Goal: Navigation & Orientation: Find specific page/section

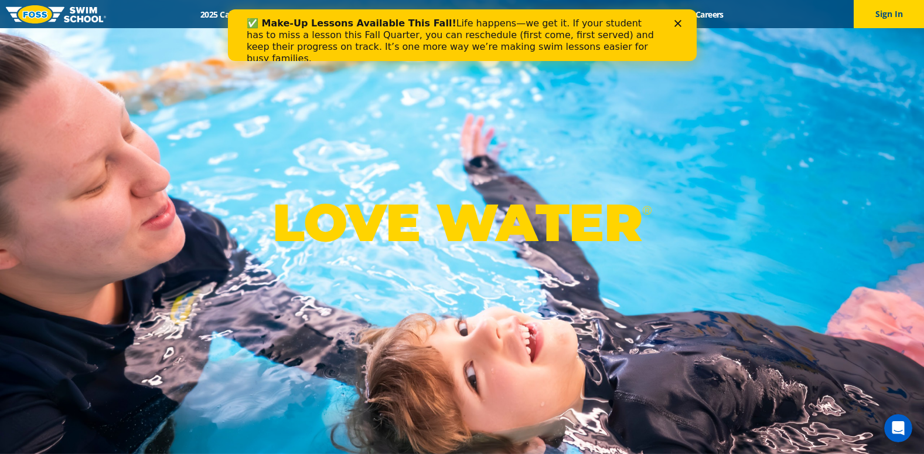
click at [675, 23] on icon "Close" at bounding box center [677, 23] width 7 height 7
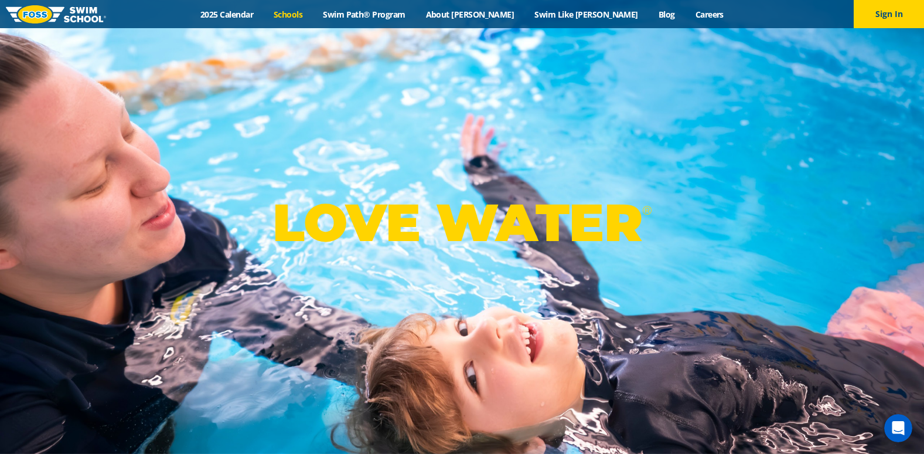
click at [313, 18] on link "Schools" at bounding box center [288, 14] width 49 height 11
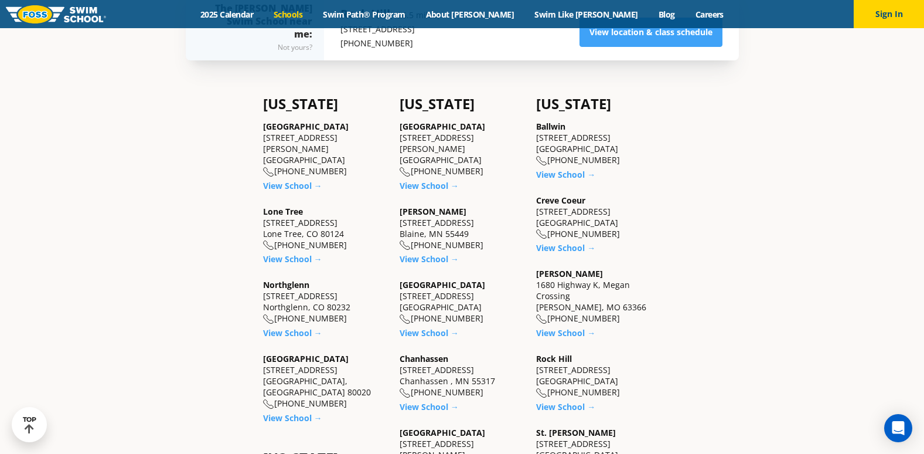
scroll to position [410, 0]
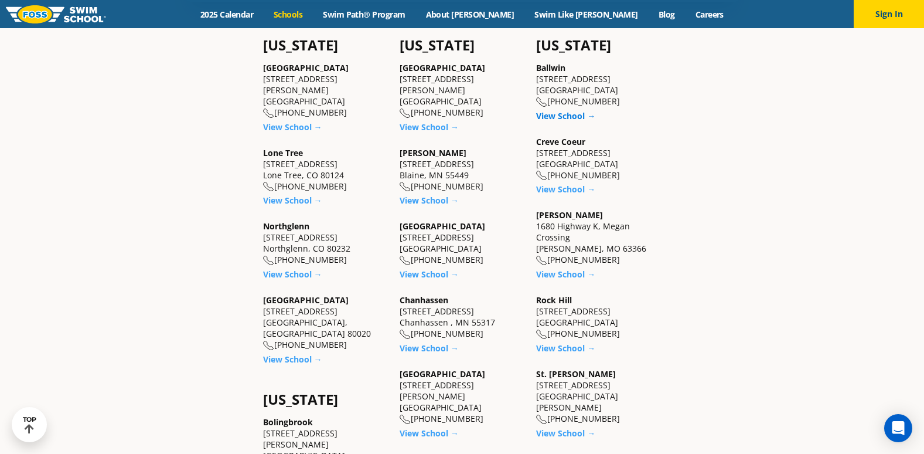
click at [573, 114] on link "View School →" at bounding box center [565, 115] width 59 height 11
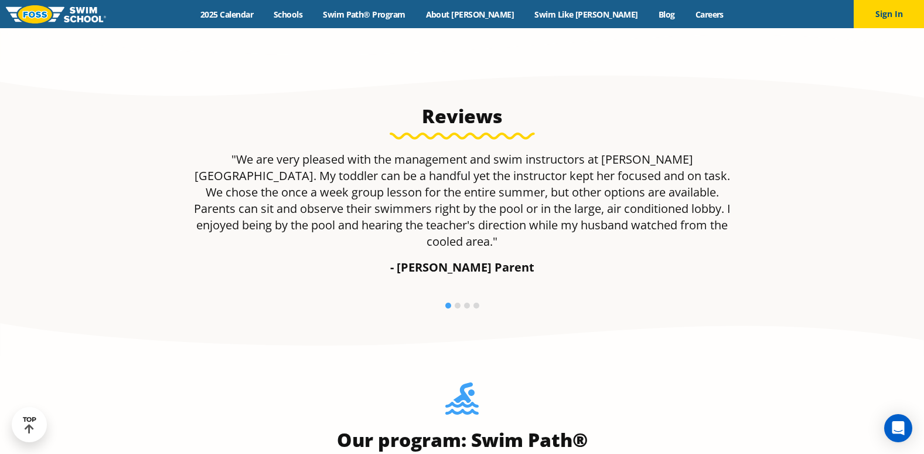
scroll to position [762, 0]
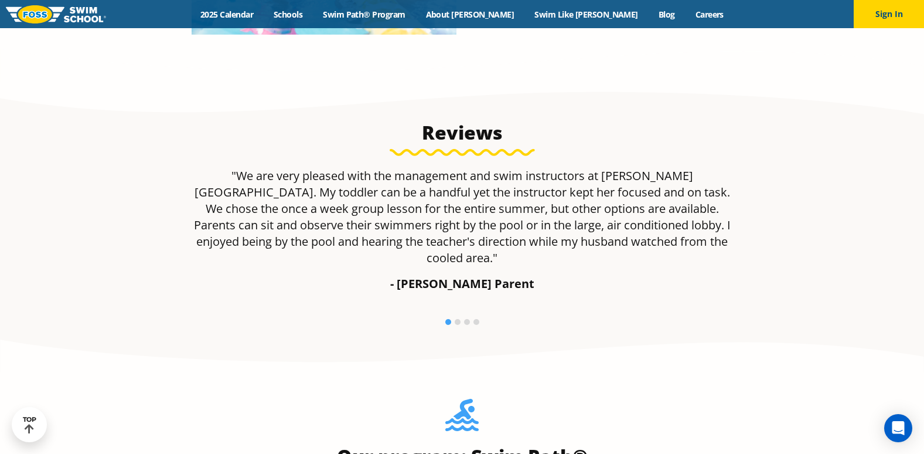
click at [459, 319] on li at bounding box center [458, 322] width 6 height 6
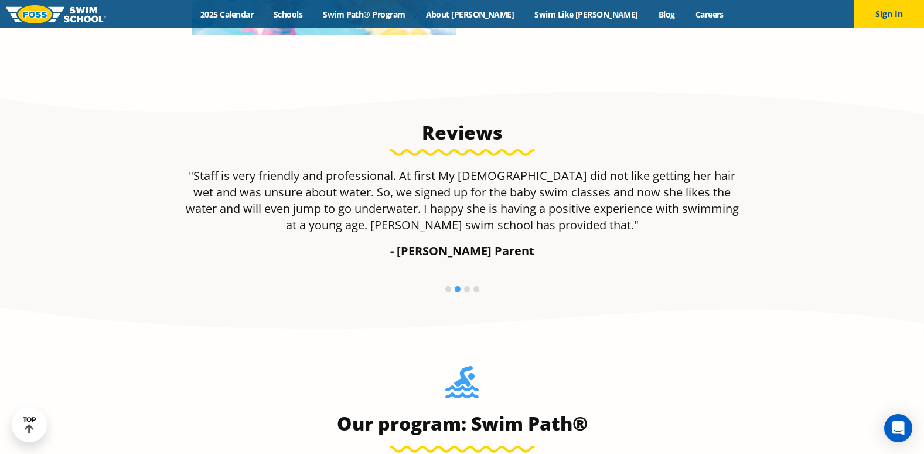
click at [465, 291] on li at bounding box center [467, 289] width 6 height 6
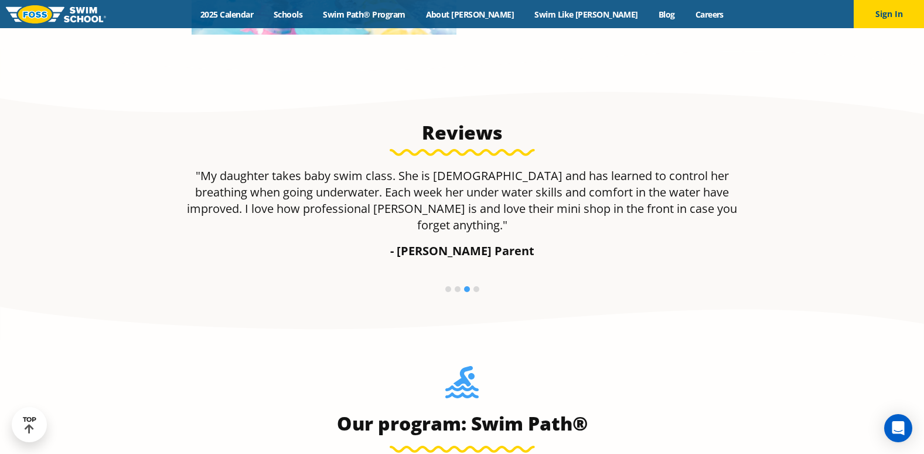
click at [477, 286] on li at bounding box center [477, 289] width 6 height 6
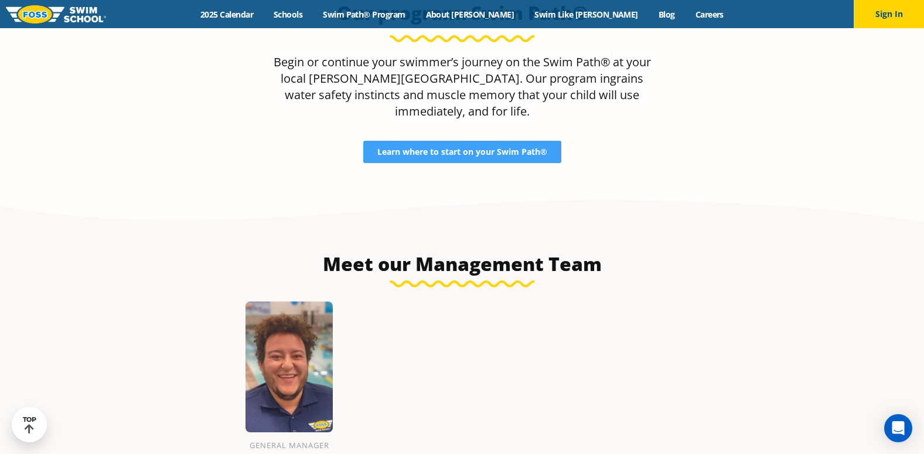
scroll to position [821, 0]
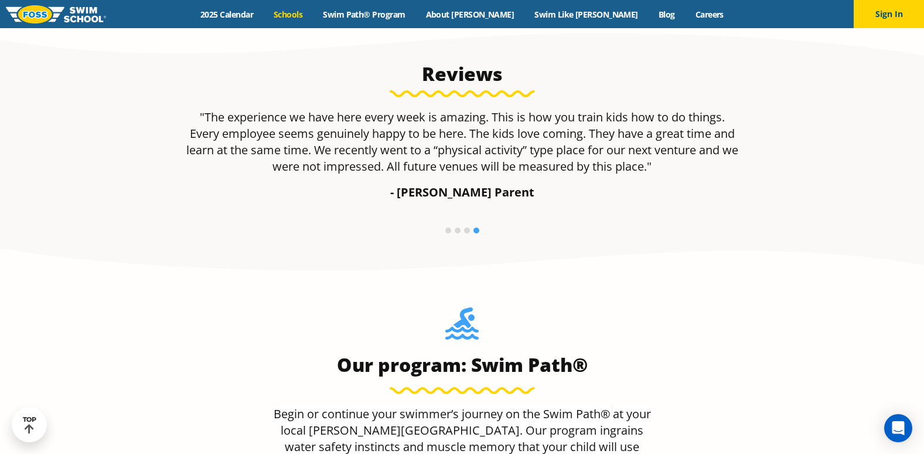
click at [313, 16] on link "Schools" at bounding box center [288, 14] width 49 height 11
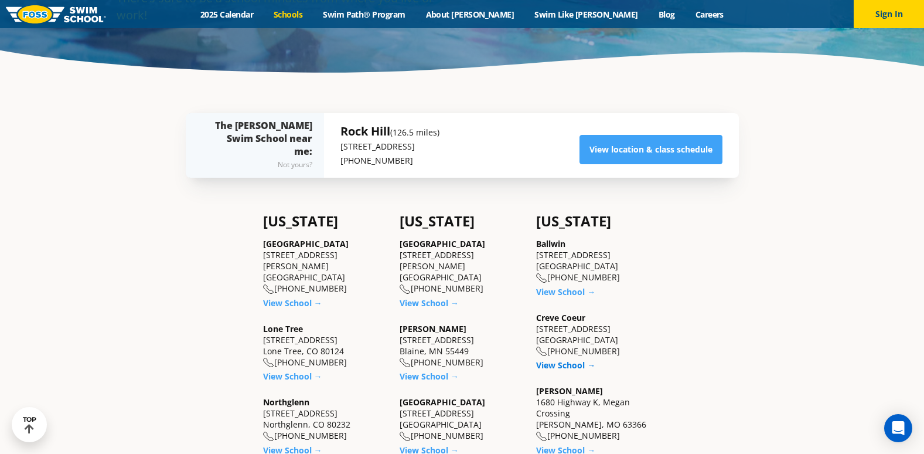
click at [560, 364] on link "View School →" at bounding box center [565, 364] width 59 height 11
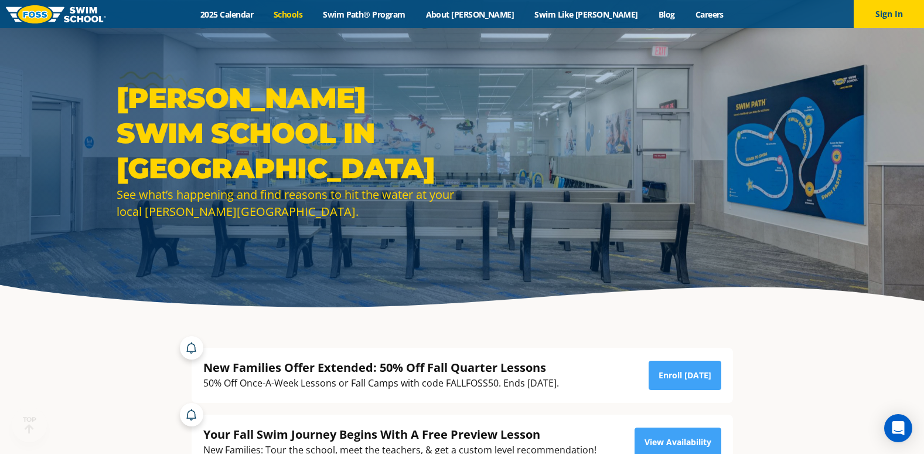
click at [313, 12] on link "Schools" at bounding box center [288, 14] width 49 height 11
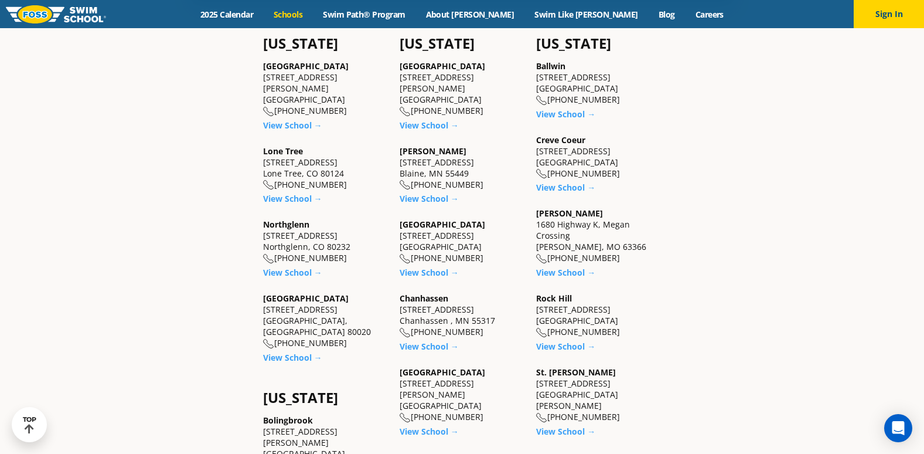
scroll to position [469, 0]
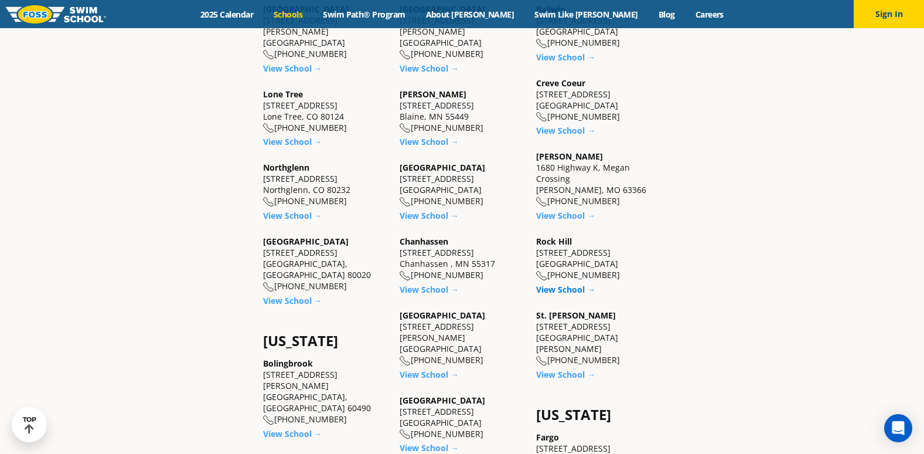
click at [555, 290] on link "View School →" at bounding box center [565, 289] width 59 height 11
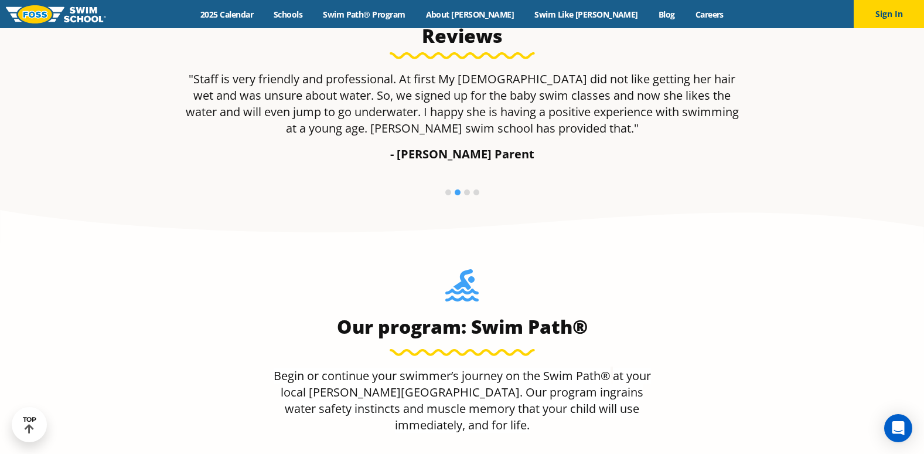
scroll to position [804, 0]
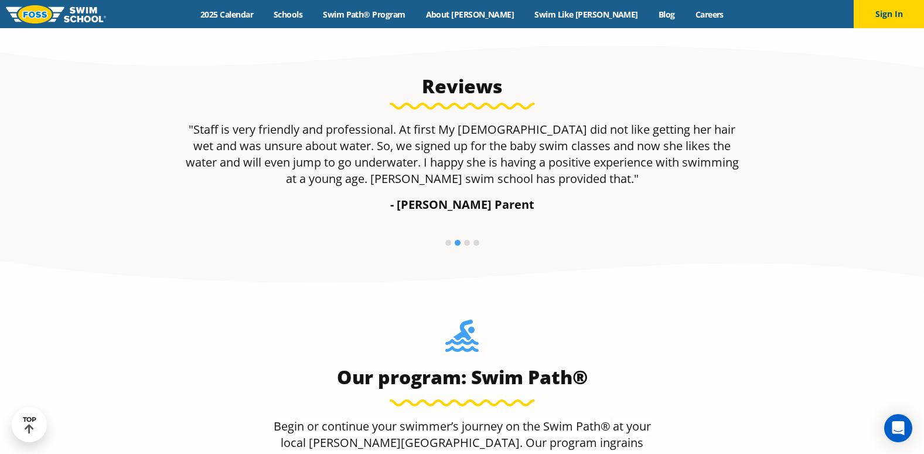
click at [448, 246] on li at bounding box center [449, 243] width 6 height 6
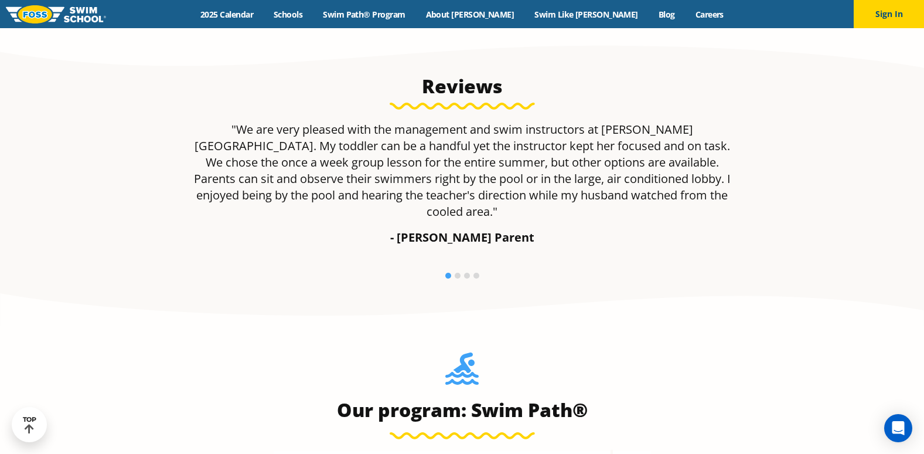
click at [468, 273] on li at bounding box center [467, 276] width 6 height 6
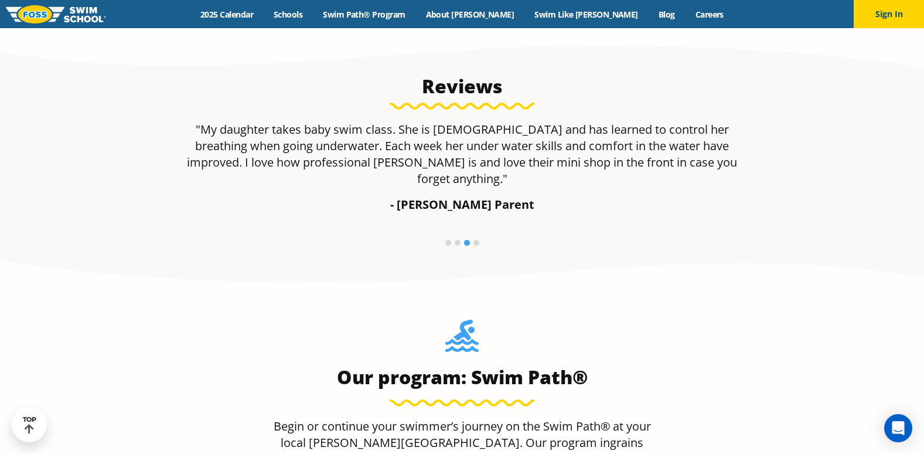
click at [472, 261] on section "Reviews "We are very pleased with the management and swim instructors at [PERSO…" at bounding box center [462, 164] width 924 height 258
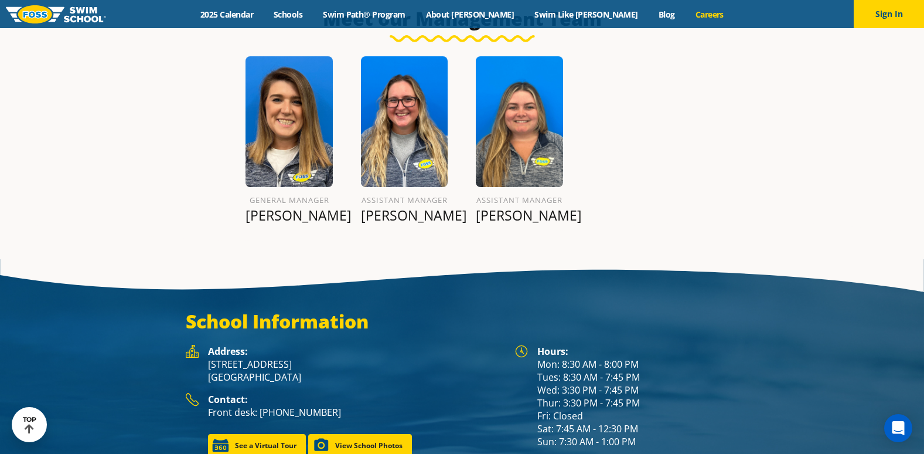
scroll to position [1423, 0]
